Goal: Task Accomplishment & Management: Manage account settings

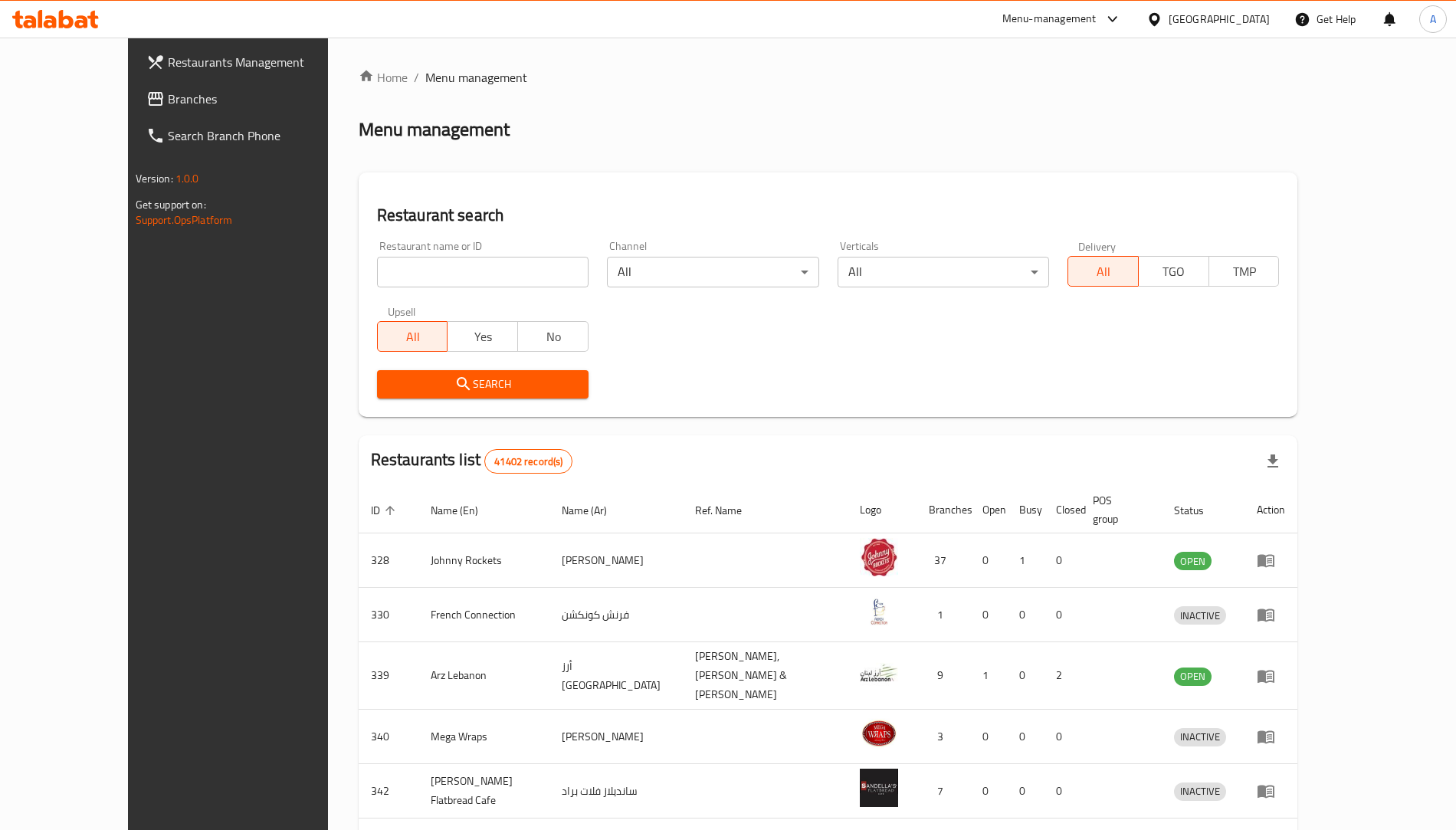
click at [431, 279] on input "search" at bounding box center [482, 271] width 211 height 31
type input "i"
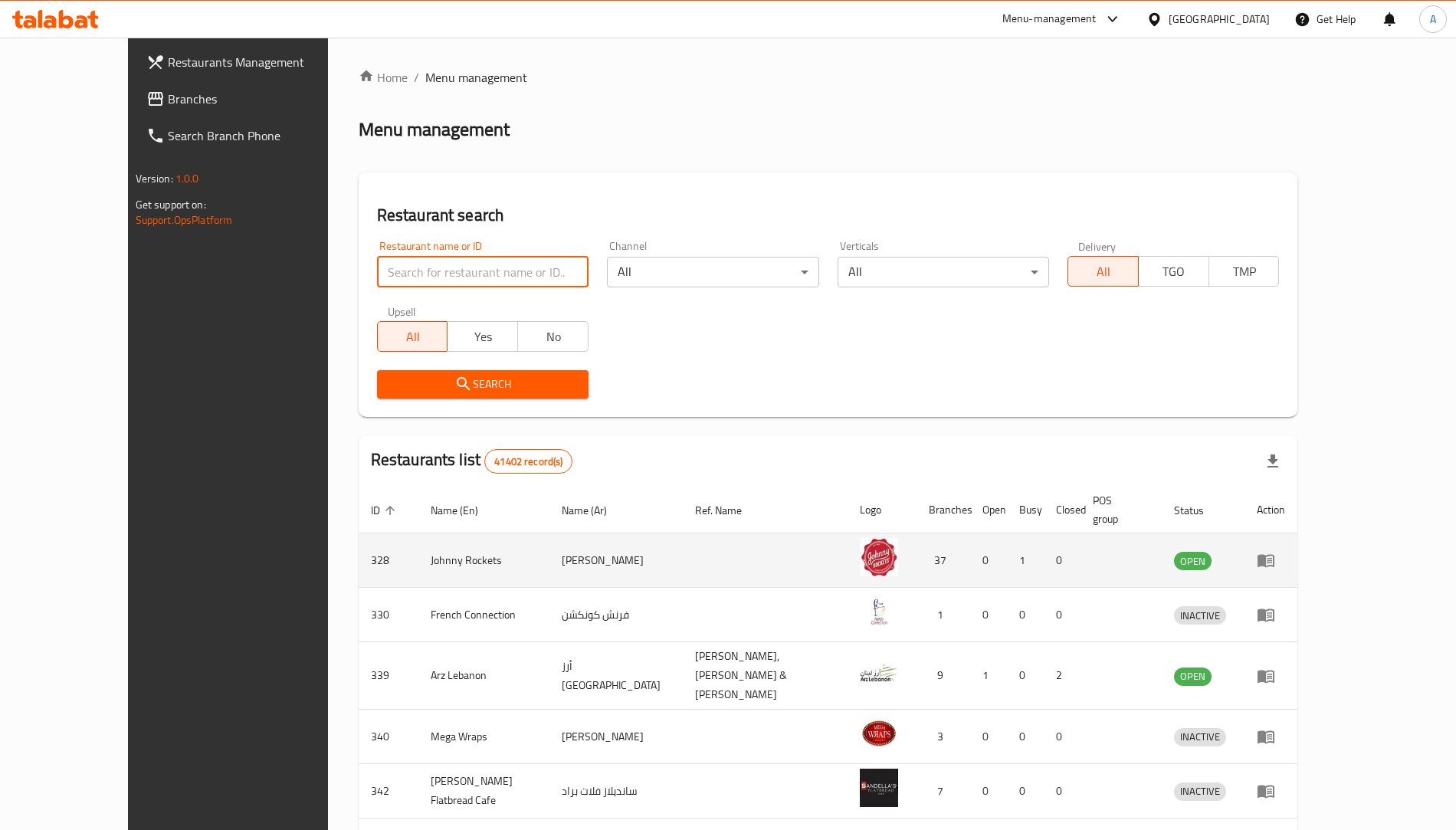
click at [1297, 555] on td "enhanced table" at bounding box center [1270, 560] width 53 height 55
click at [1275, 554] on icon "enhanced table" at bounding box center [1265, 561] width 17 height 13
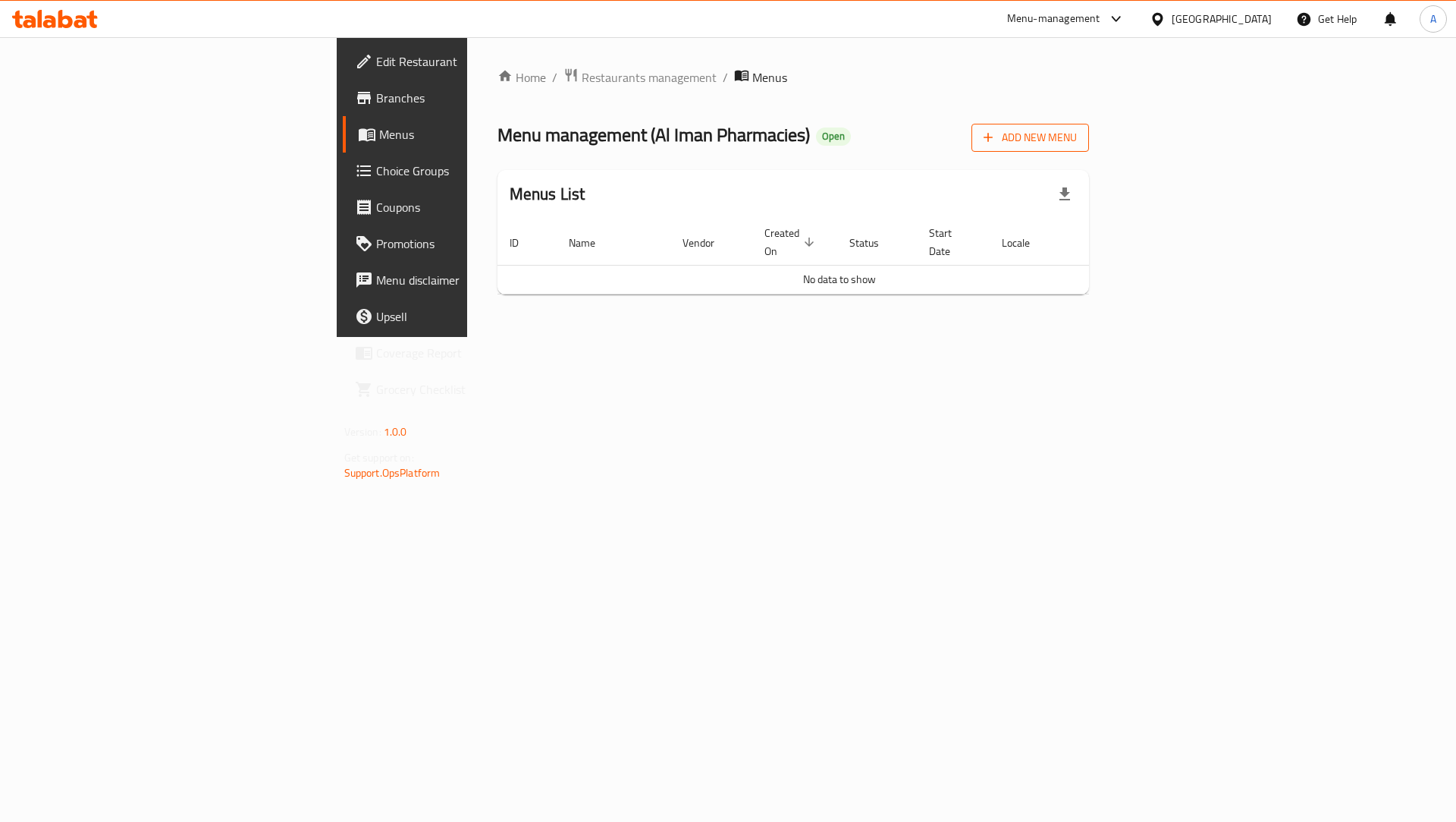
click at [1078, 139] on span "Add New Menu" at bounding box center [1031, 137] width 93 height 19
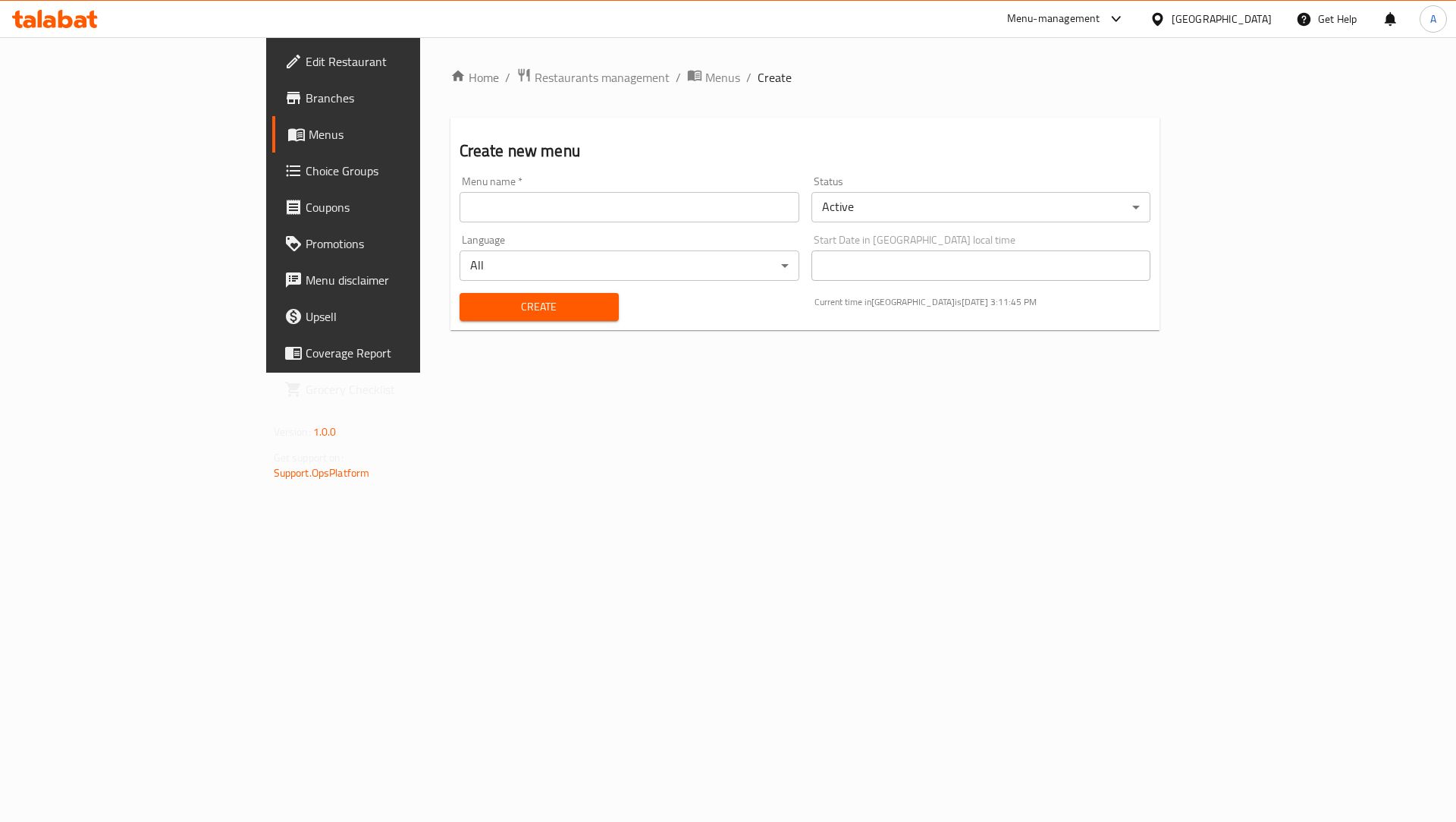
click at [471, 205] on input "text" at bounding box center [629, 206] width 340 height 30
type input "[DEMOGRAPHIC_DATA]"
click at [401, 262] on body "​ Menu-management [GEOGRAPHIC_DATA] Get Help A Edit Restaurant Branches Menus C…" at bounding box center [728, 430] width 1456 height 784
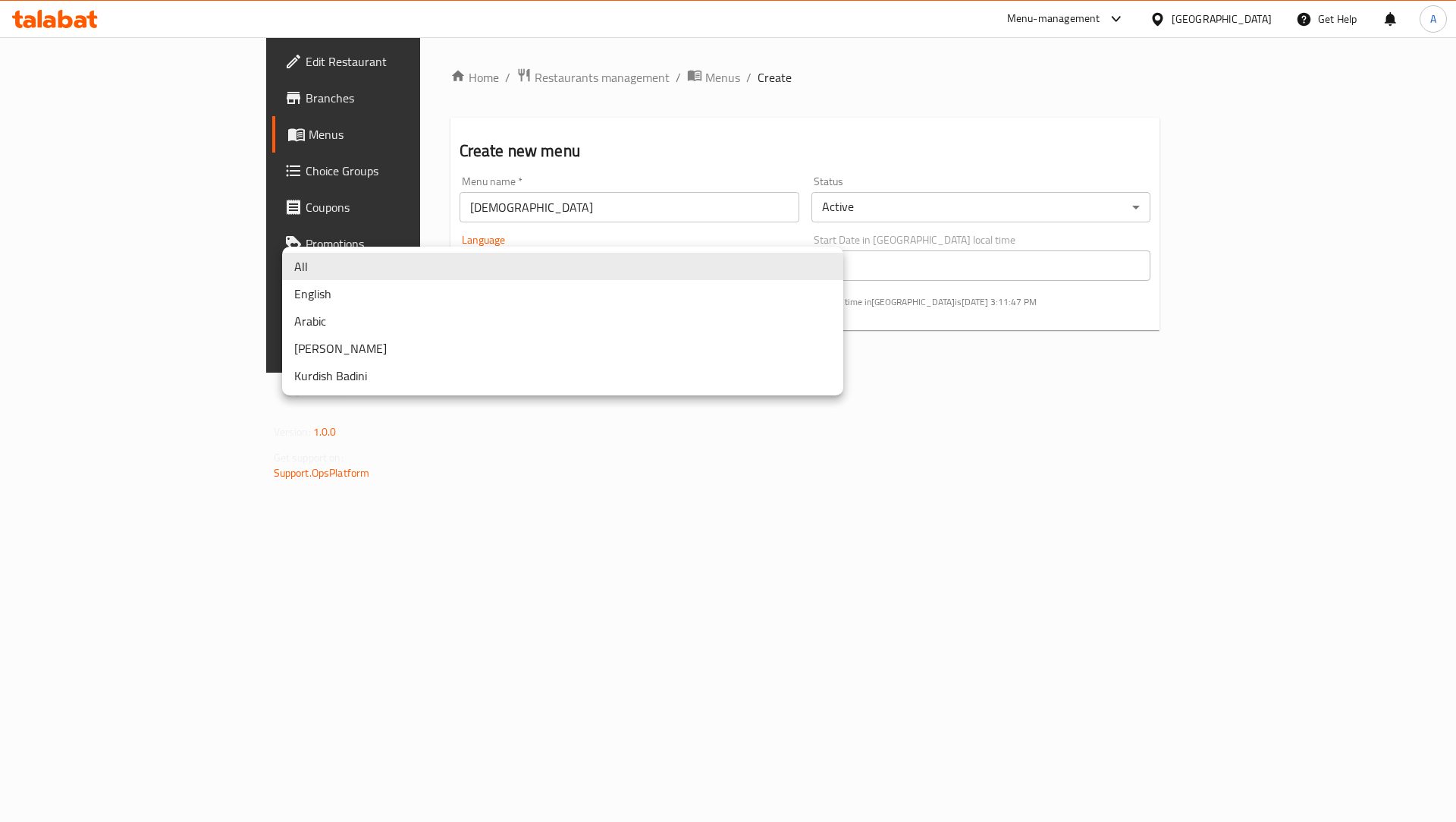
click at [401, 262] on li "All" at bounding box center [563, 267] width 562 height 27
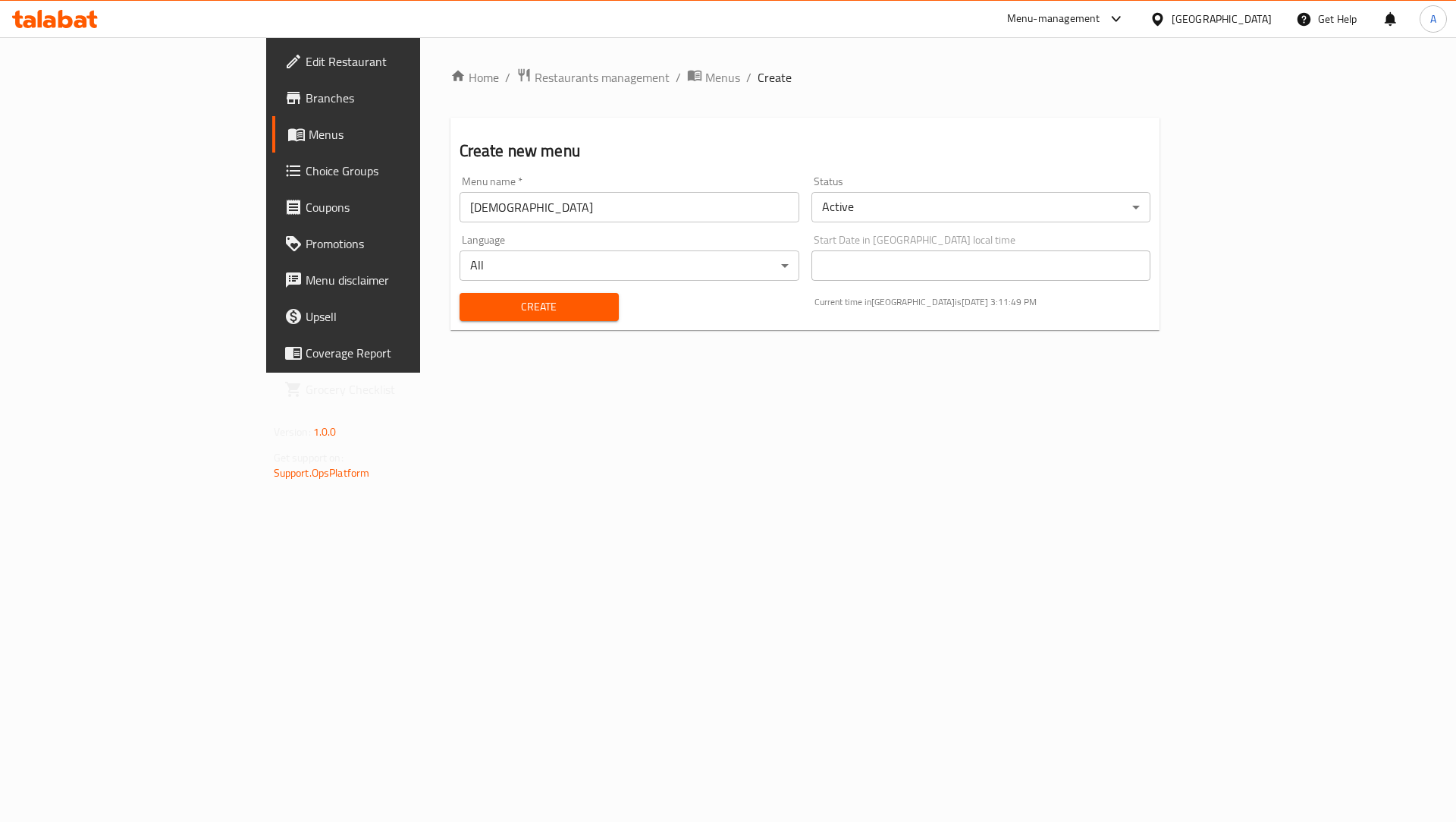
click at [481, 304] on span "Create" at bounding box center [539, 307] width 135 height 19
click at [706, 76] on span "Menus" at bounding box center [723, 78] width 35 height 18
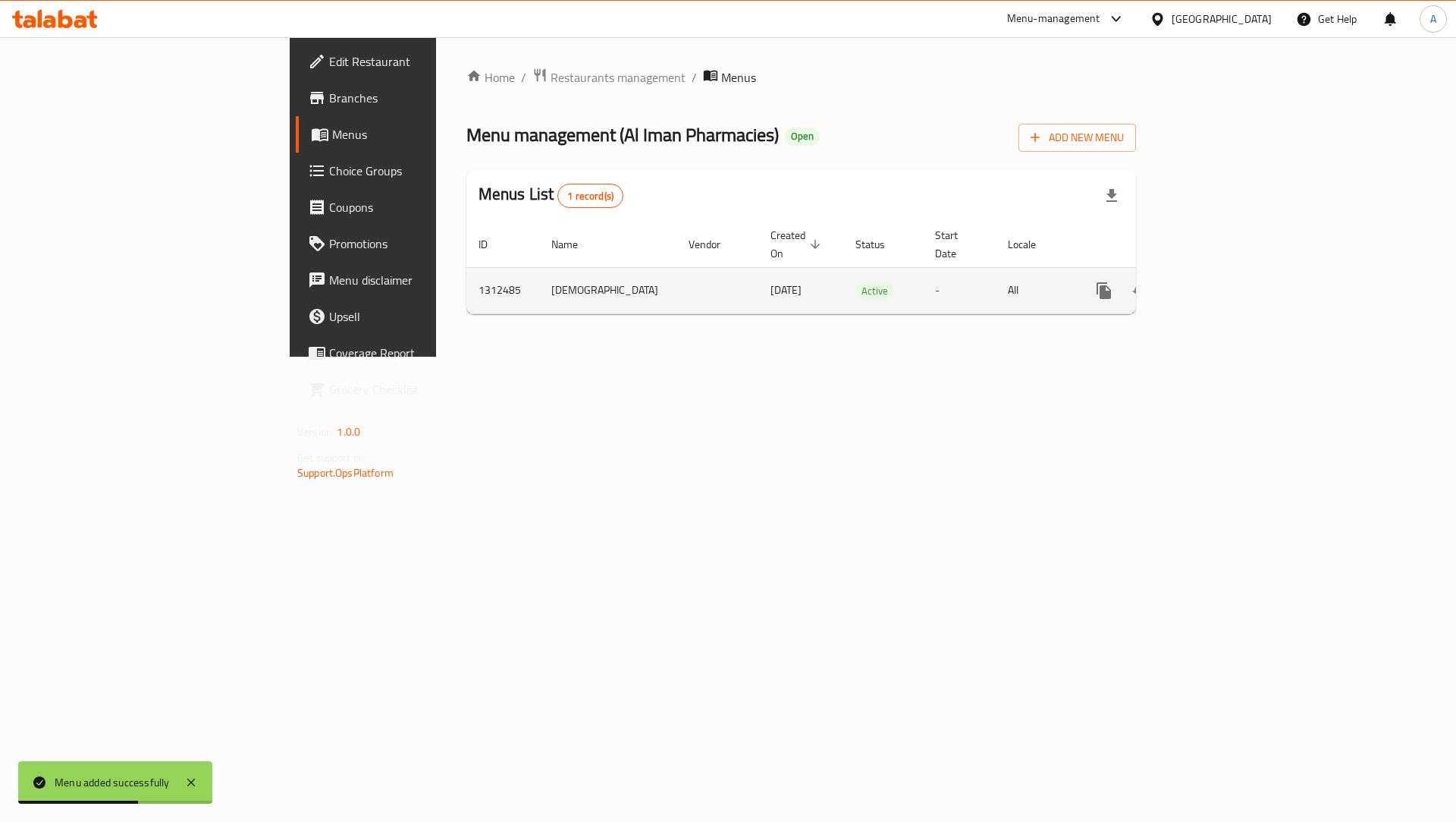
click at [1222, 281] on icon "enhanced table" at bounding box center [1214, 290] width 18 height 18
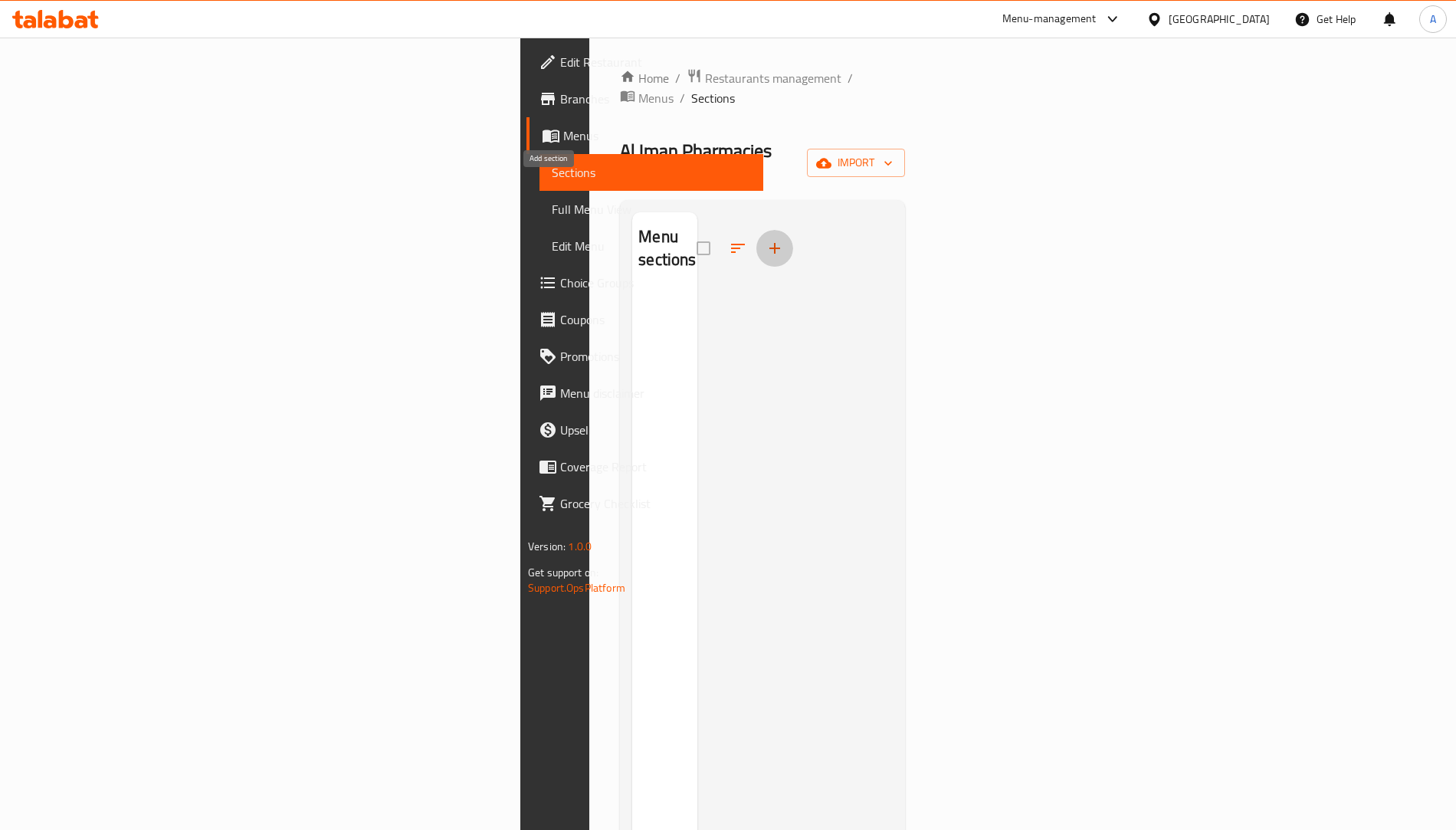
click at [769, 242] on icon "button" at bounding box center [775, 248] width 11 height 11
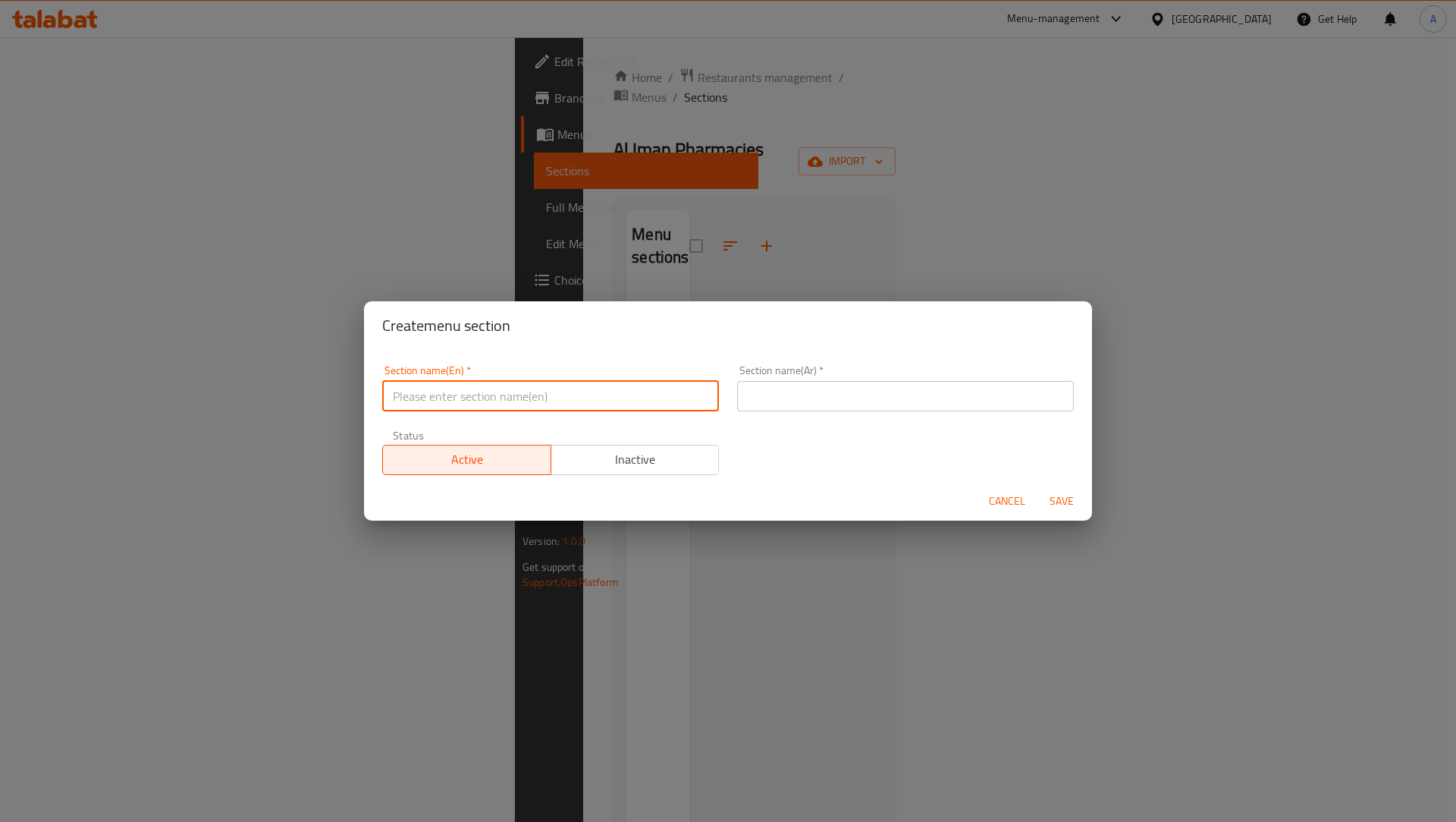
click at [487, 387] on input "text" at bounding box center [551, 396] width 337 height 30
type input "test"
click at [763, 389] on input "text" at bounding box center [906, 396] width 337 height 30
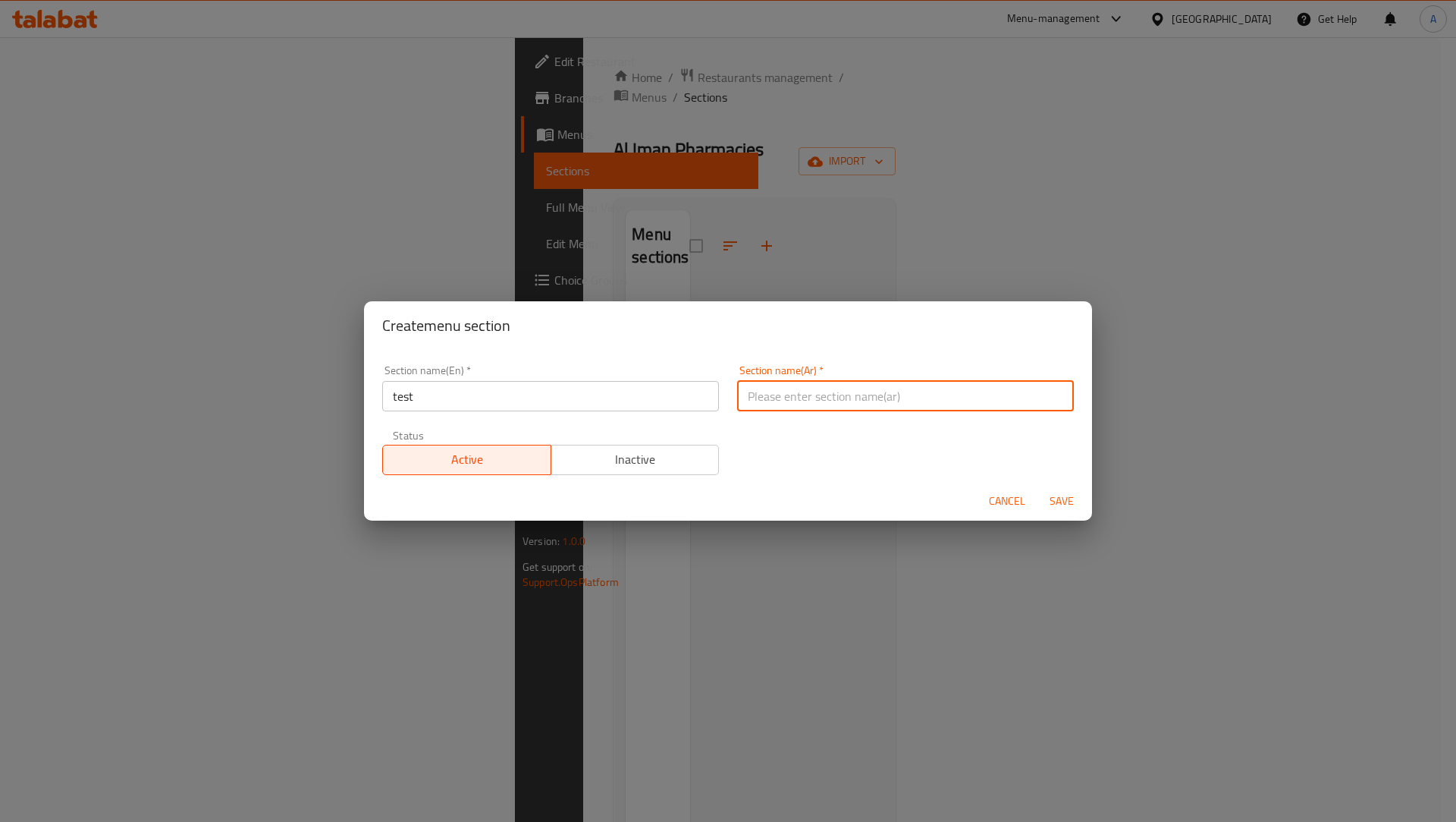
type input "فحص"
click at [1055, 500] on span "Save" at bounding box center [1062, 500] width 37 height 19
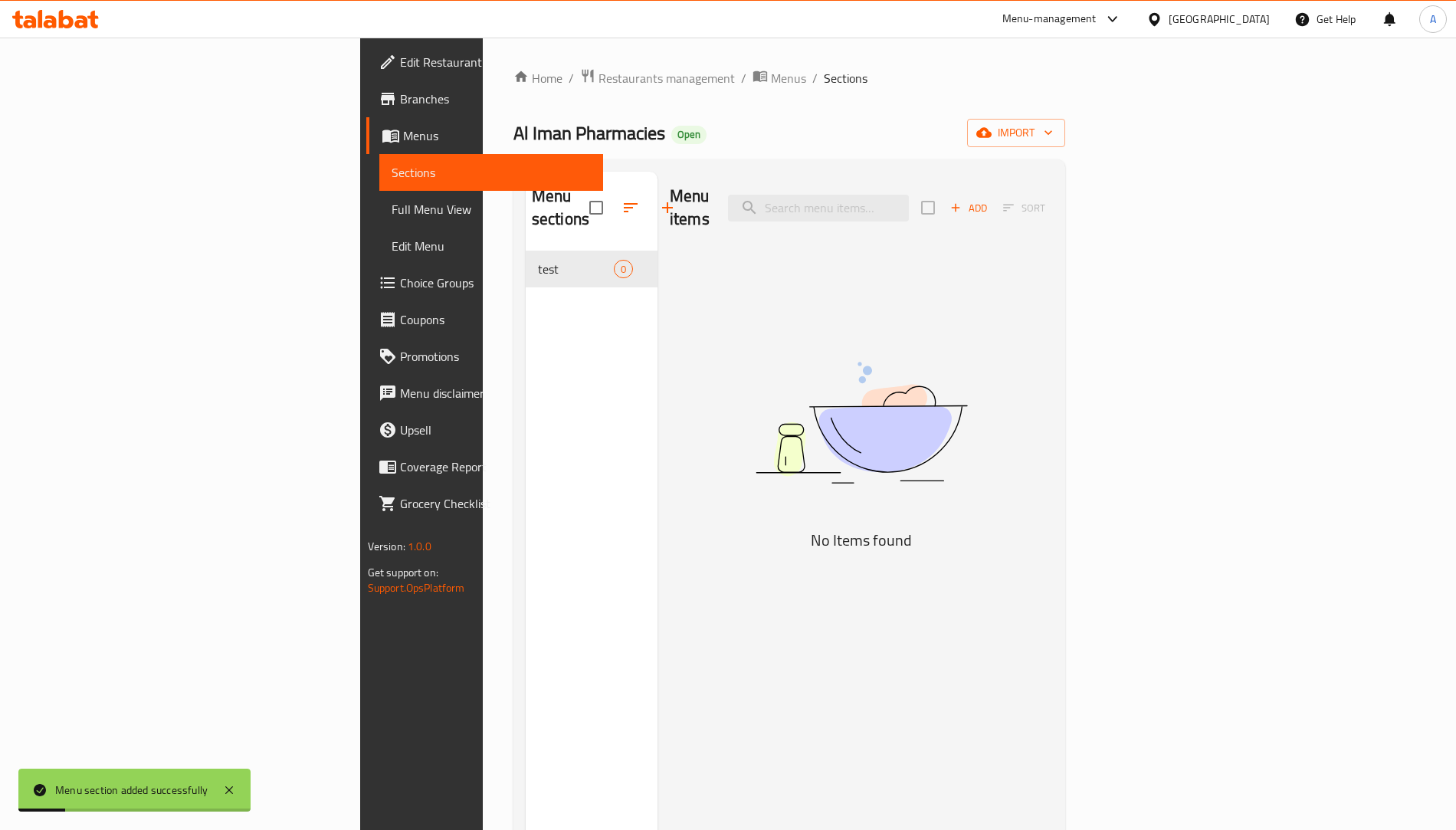
click at [963, 201] on icon "button" at bounding box center [955, 207] width 14 height 14
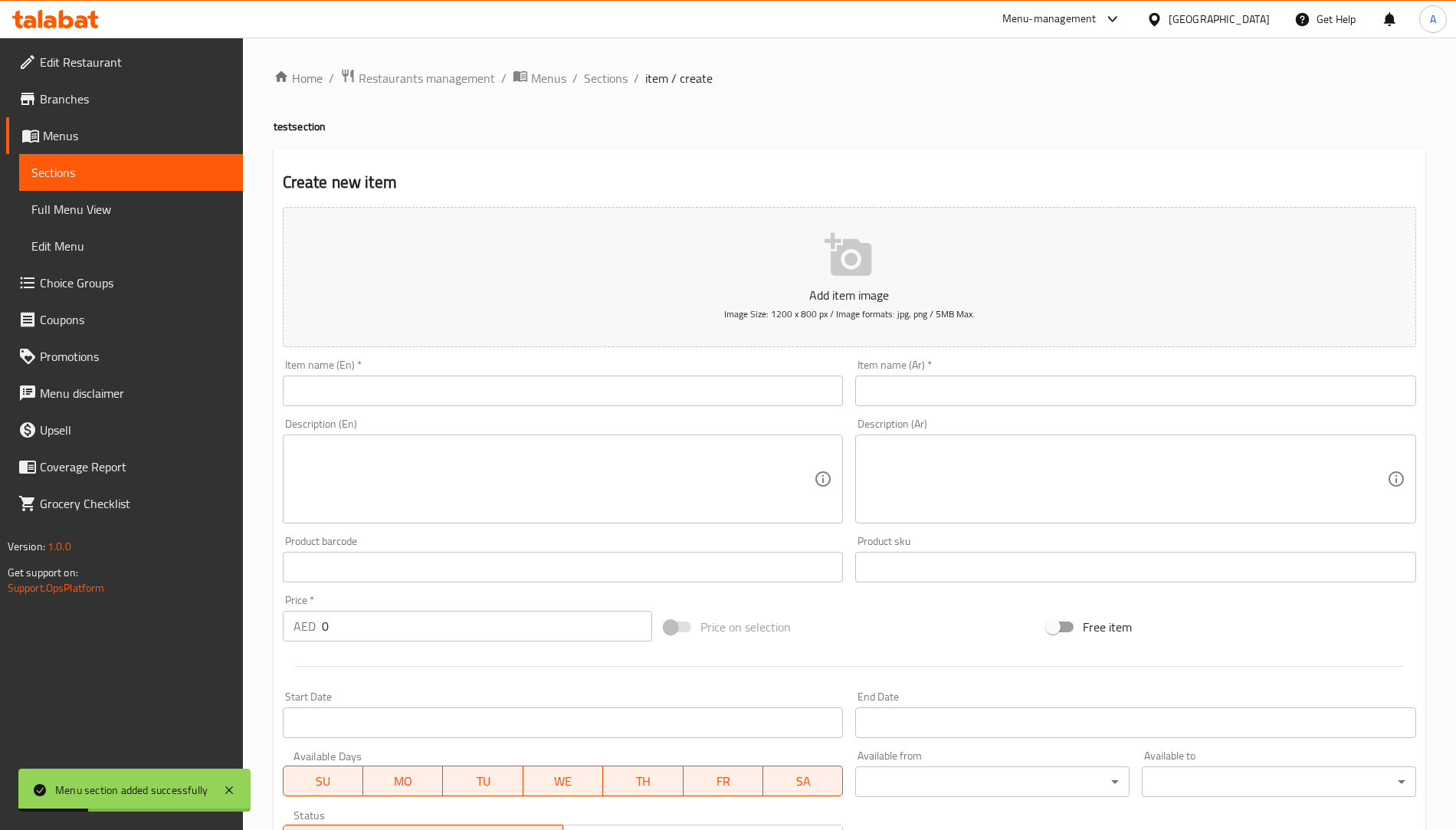
click at [519, 385] on input "text" at bounding box center [563, 390] width 561 height 31
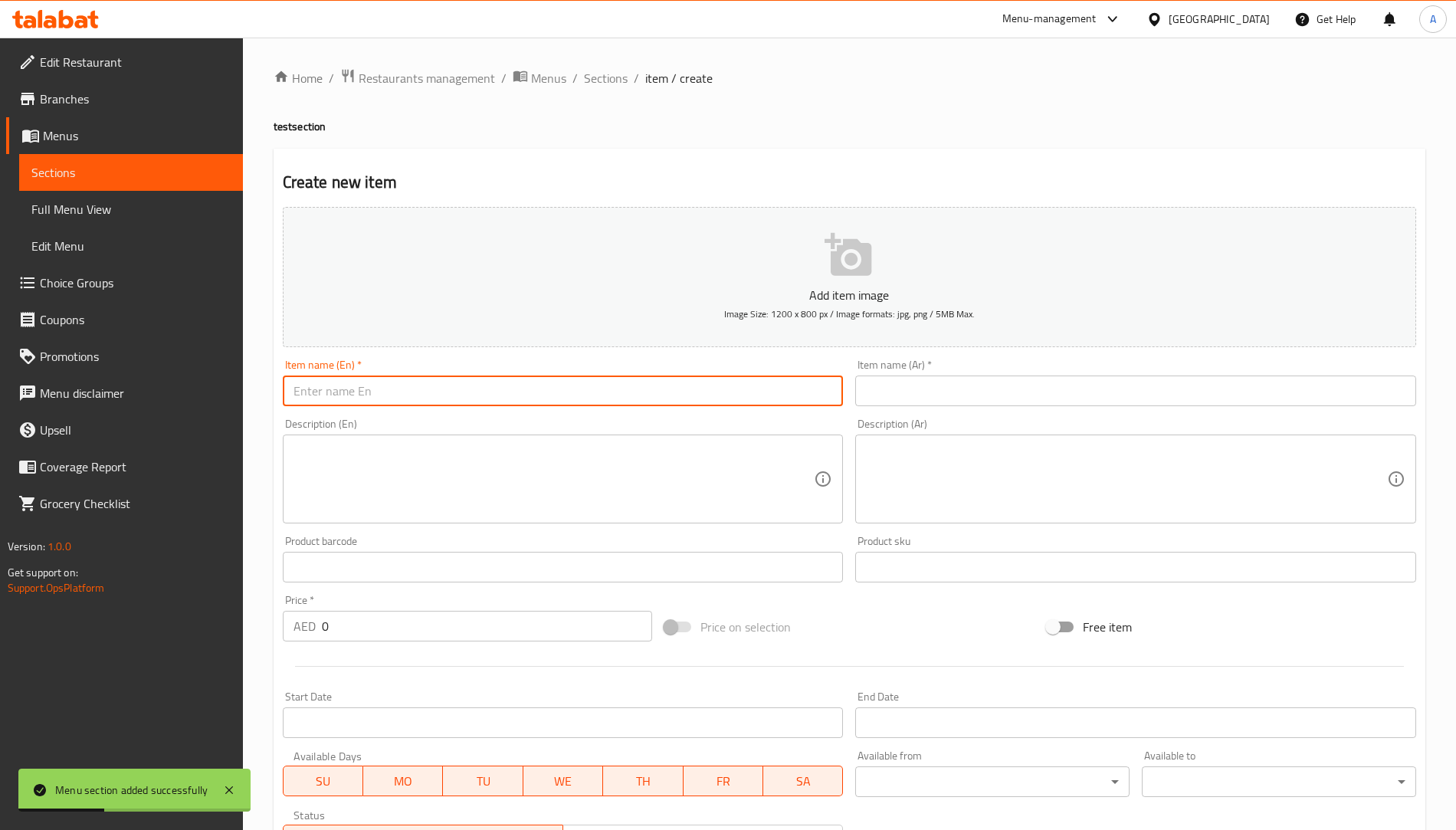
type input "test"
click at [904, 393] on input "text" at bounding box center [1136, 390] width 561 height 31
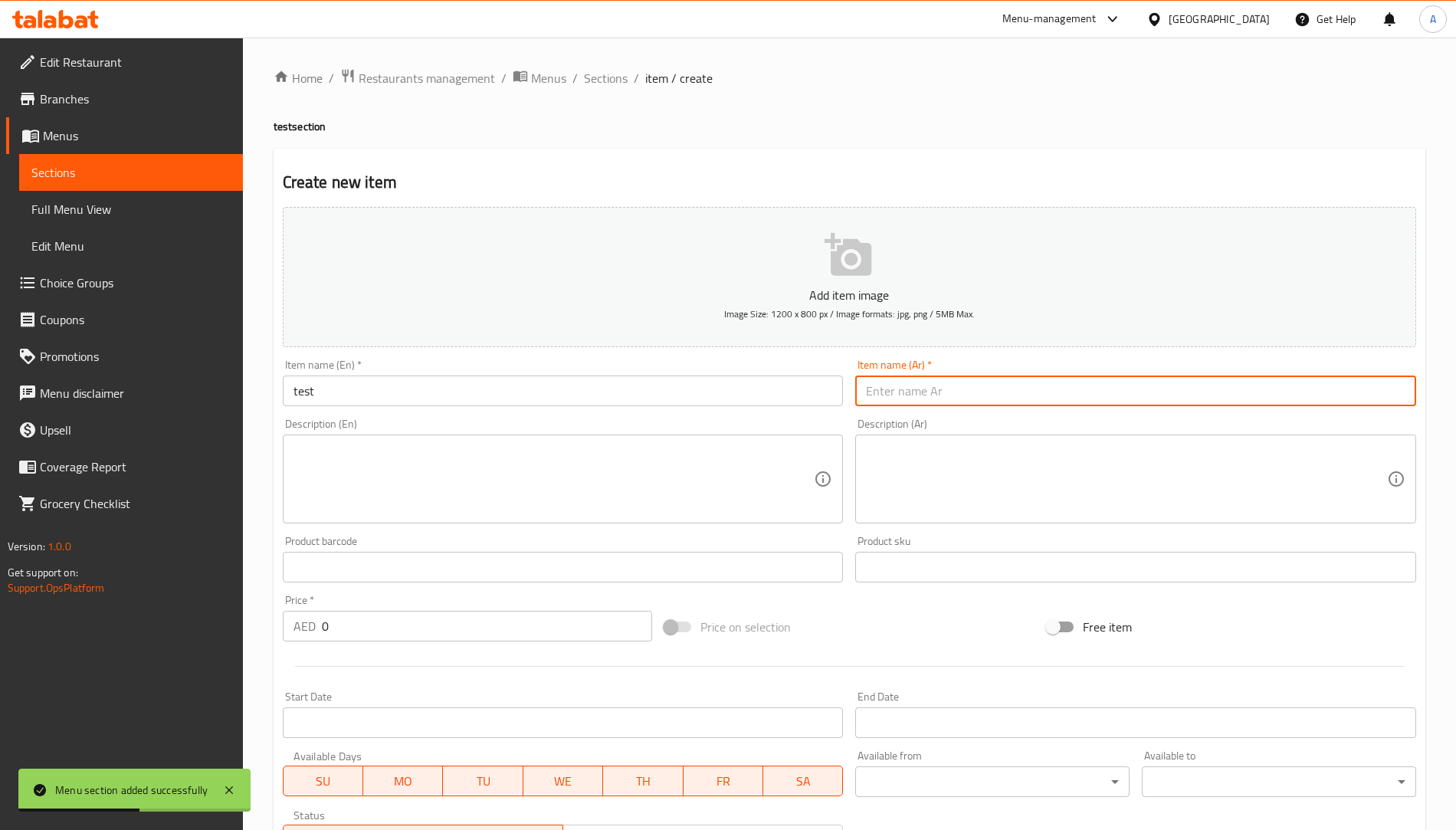
type input "فحص"
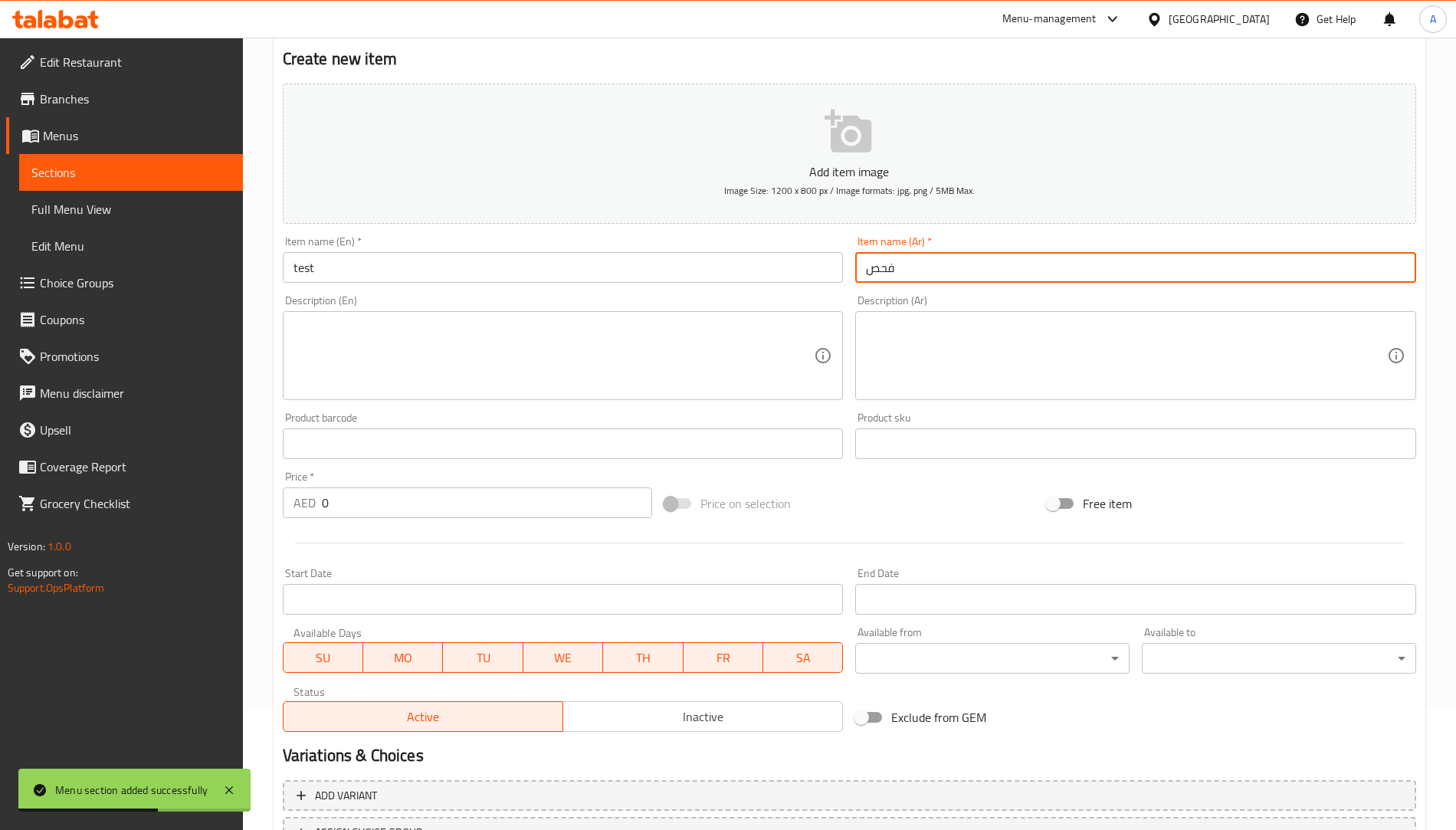
scroll to position [253, 0]
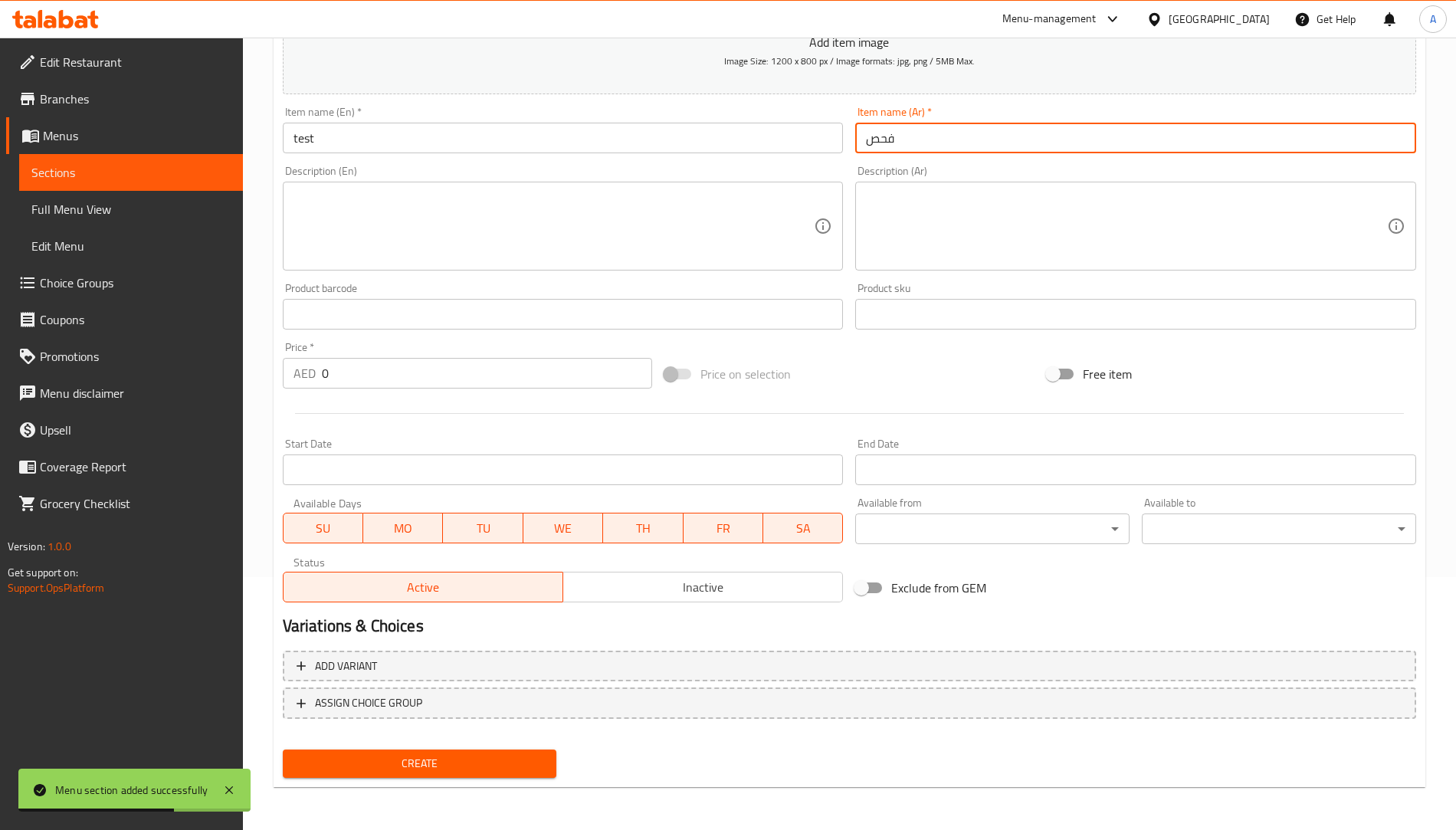
click at [469, 772] on button "Create" at bounding box center [419, 763] width 274 height 29
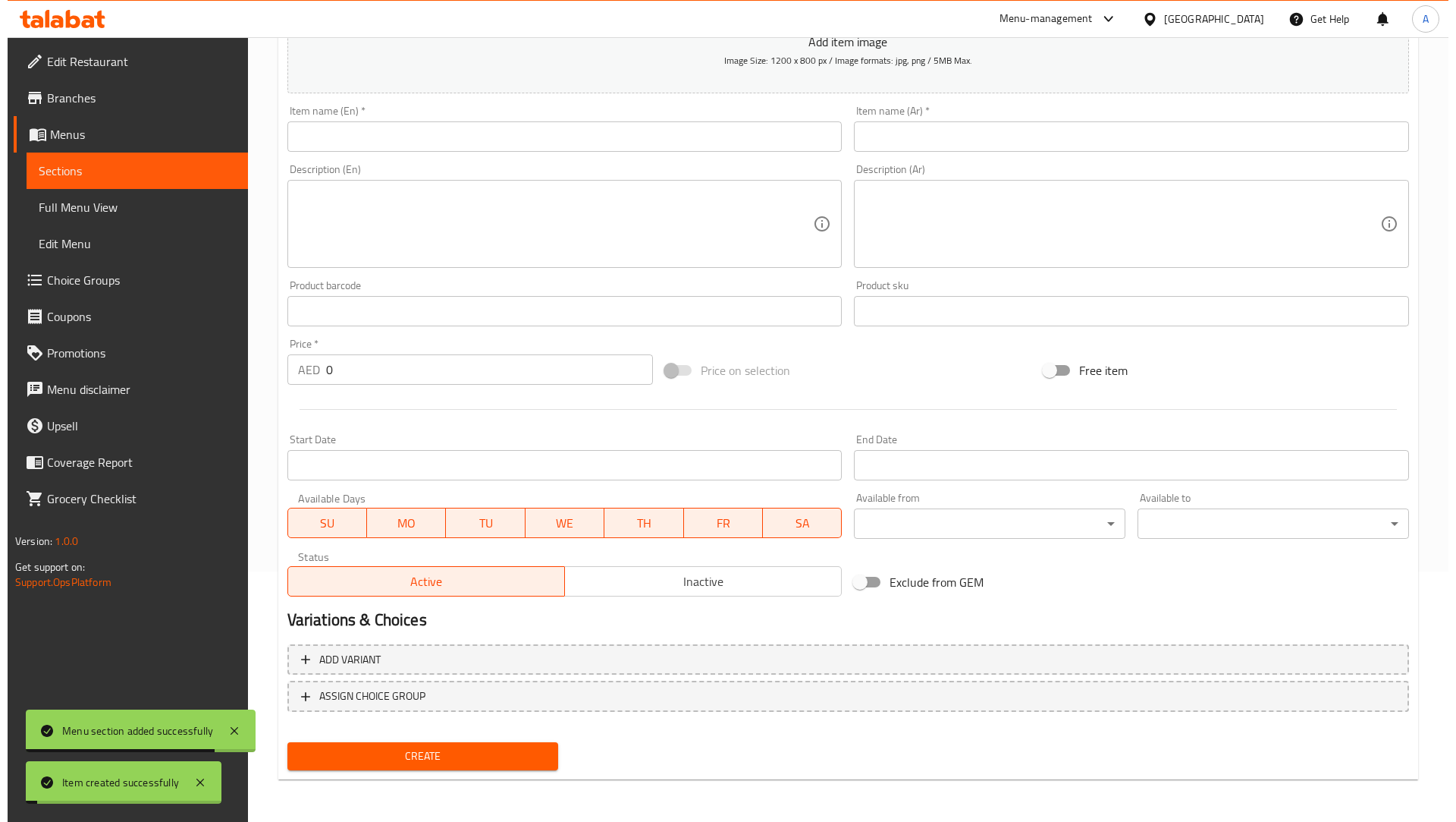
scroll to position [0, 0]
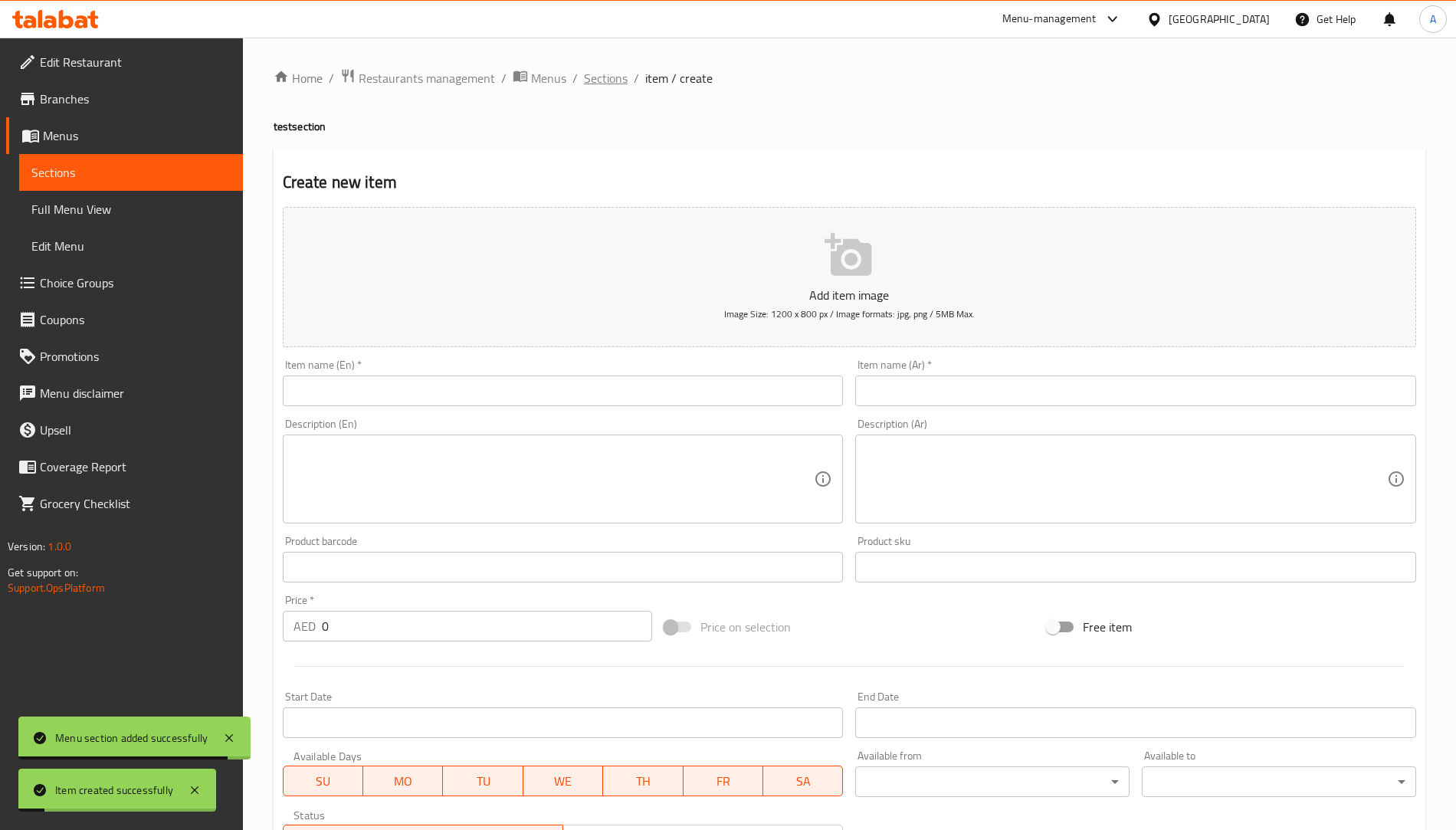
click at [591, 76] on span "Sections" at bounding box center [605, 79] width 44 height 19
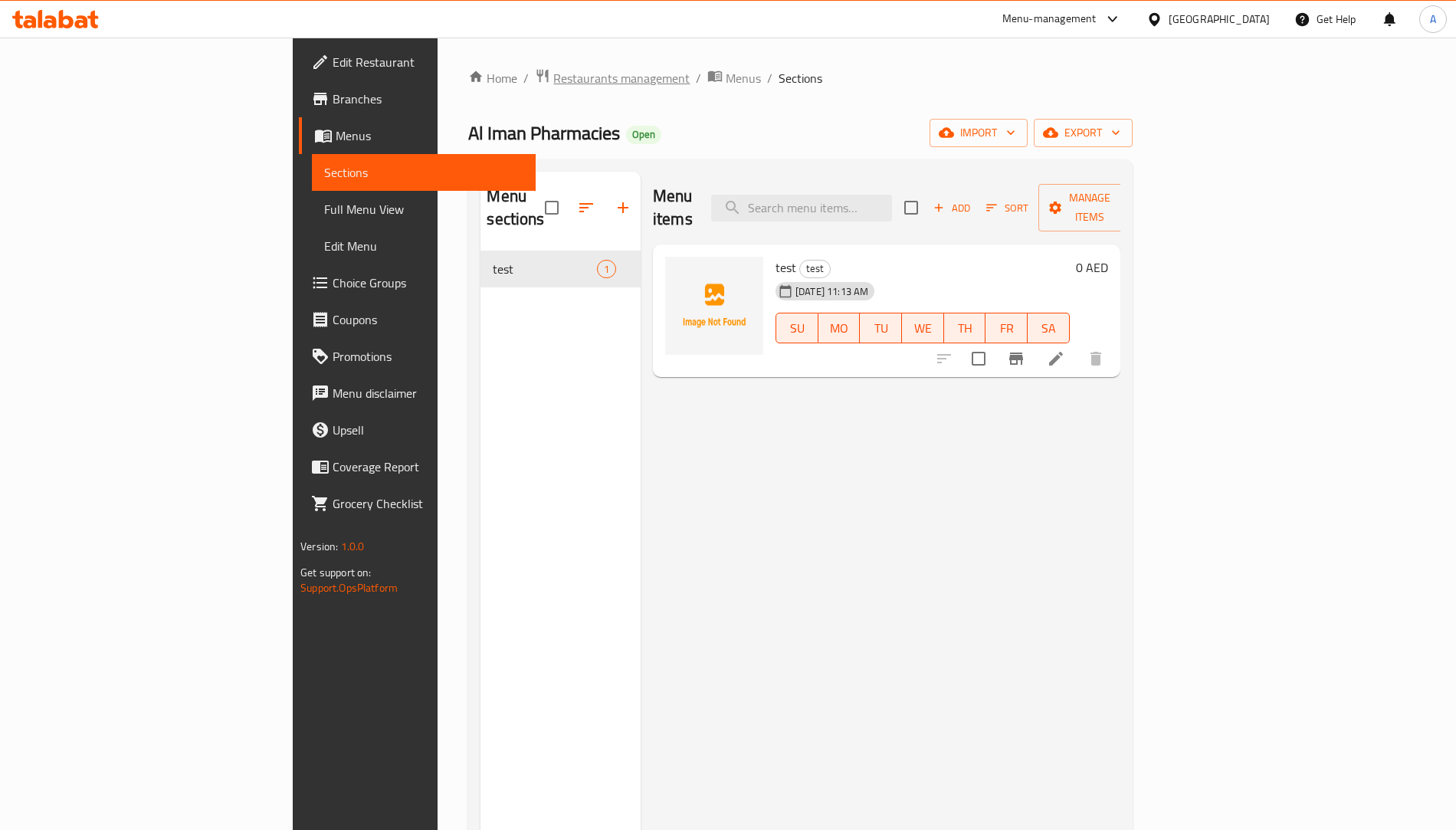
click at [554, 75] on span "Restaurants management" at bounding box center [621, 79] width 136 height 19
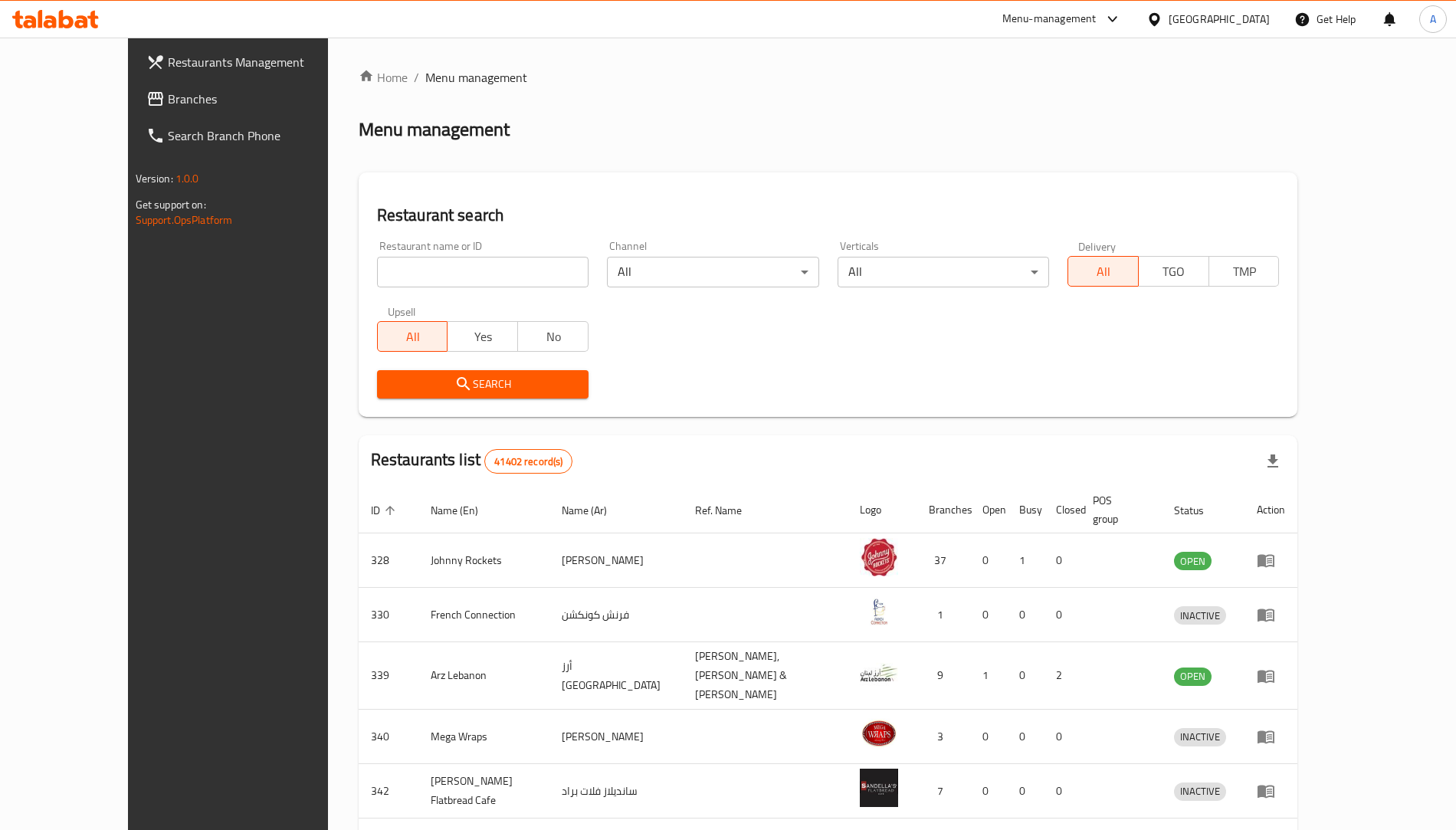
click at [358, 265] on div "Home / Menu management Menu management Restaurant search Restaurant name or ID …" at bounding box center [828, 605] width 940 height 1074
click at [377, 265] on input "search" at bounding box center [482, 271] width 211 height 31
type input "ahram"
click button "Search" at bounding box center [482, 384] width 211 height 29
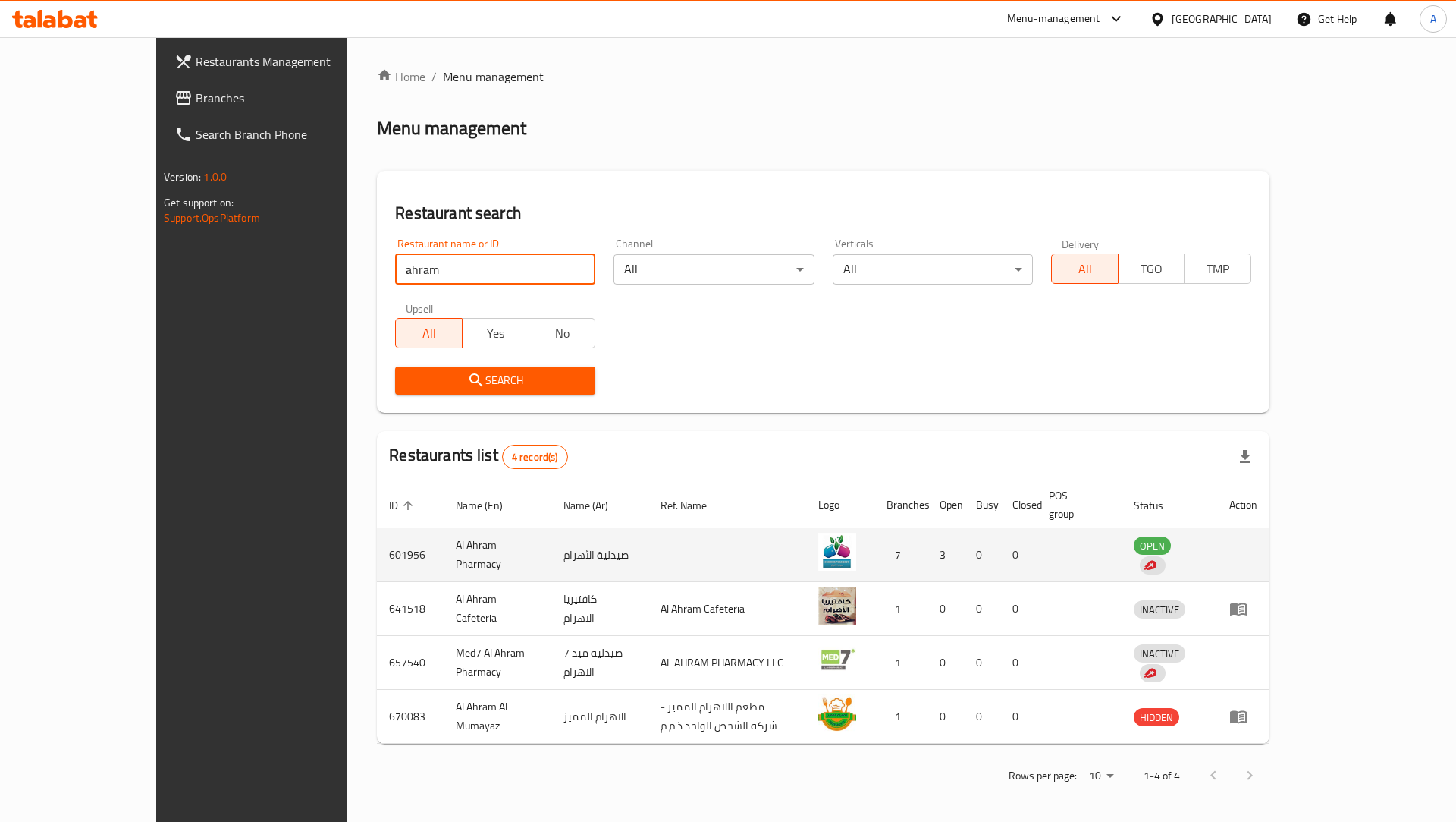
click at [377, 536] on td "601956" at bounding box center [410, 554] width 67 height 54
copy td "601956"
